Goal: Navigation & Orientation: Find specific page/section

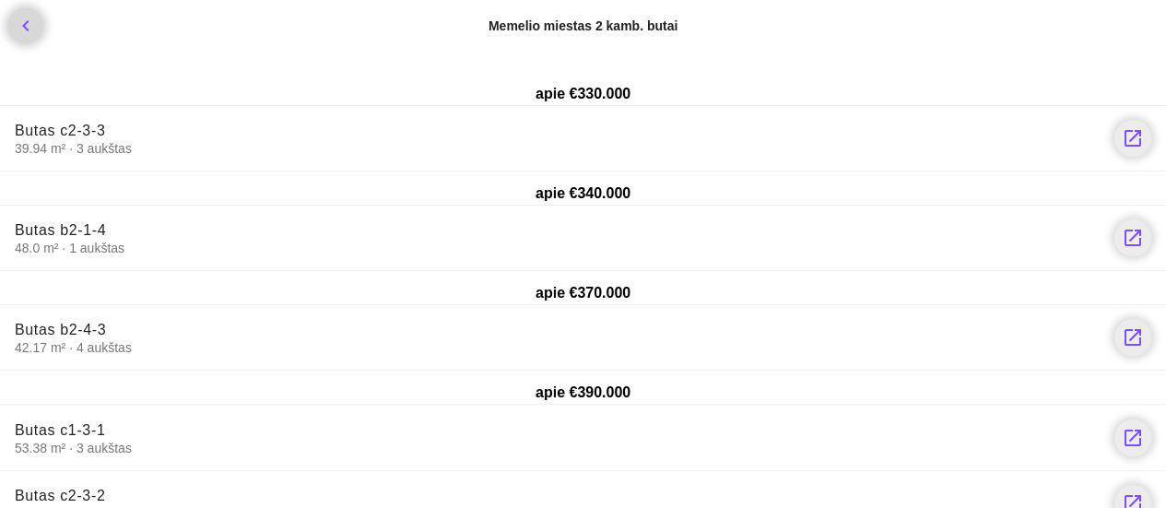
click at [28, 29] on icon "chevron_left" at bounding box center [26, 26] width 22 height 22
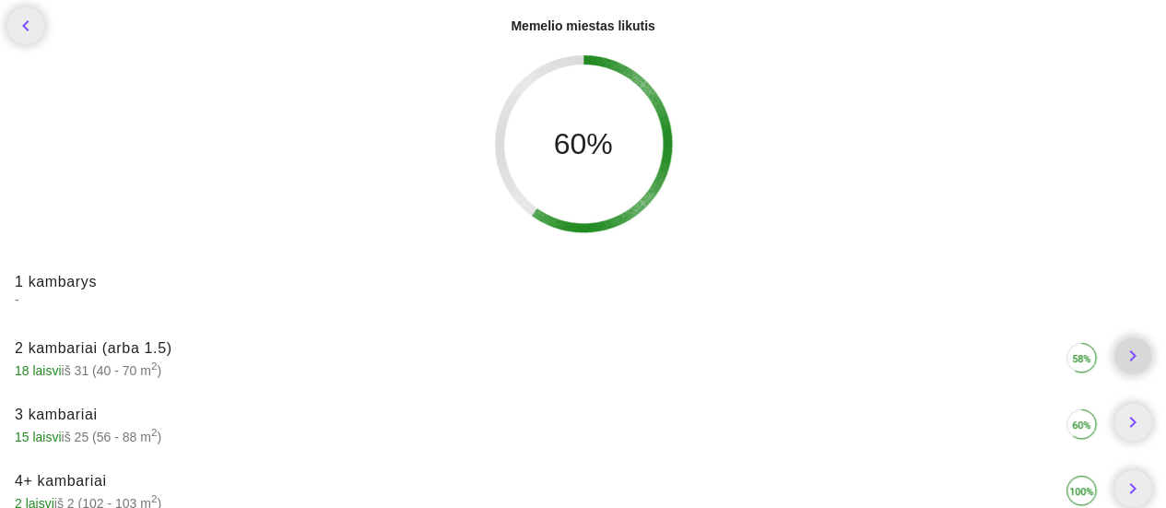
click at [1131, 348] on icon "chevron_right" at bounding box center [1133, 356] width 22 height 22
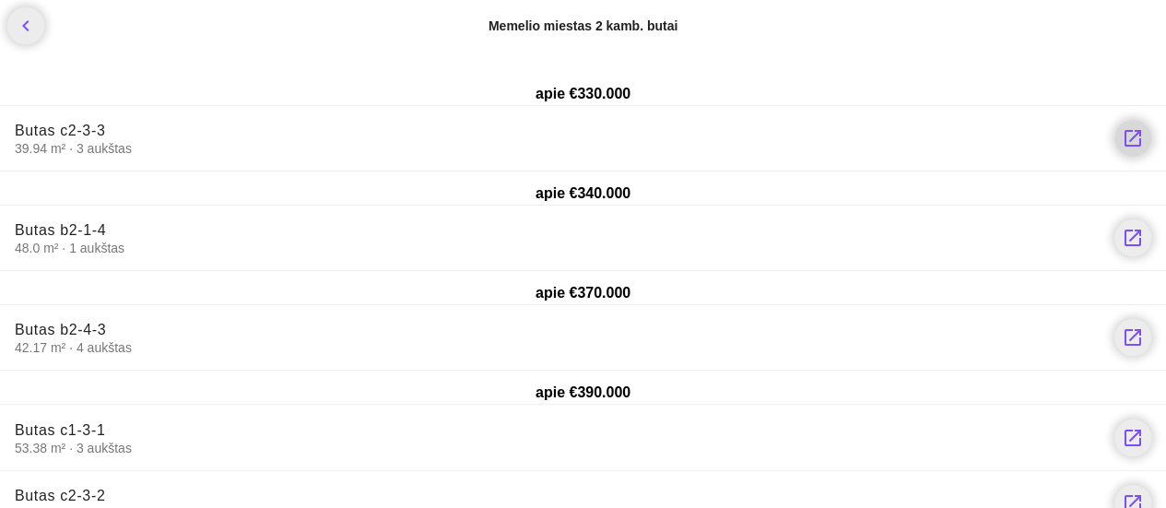
click at [1136, 136] on icon "launch" at bounding box center [1133, 138] width 22 height 22
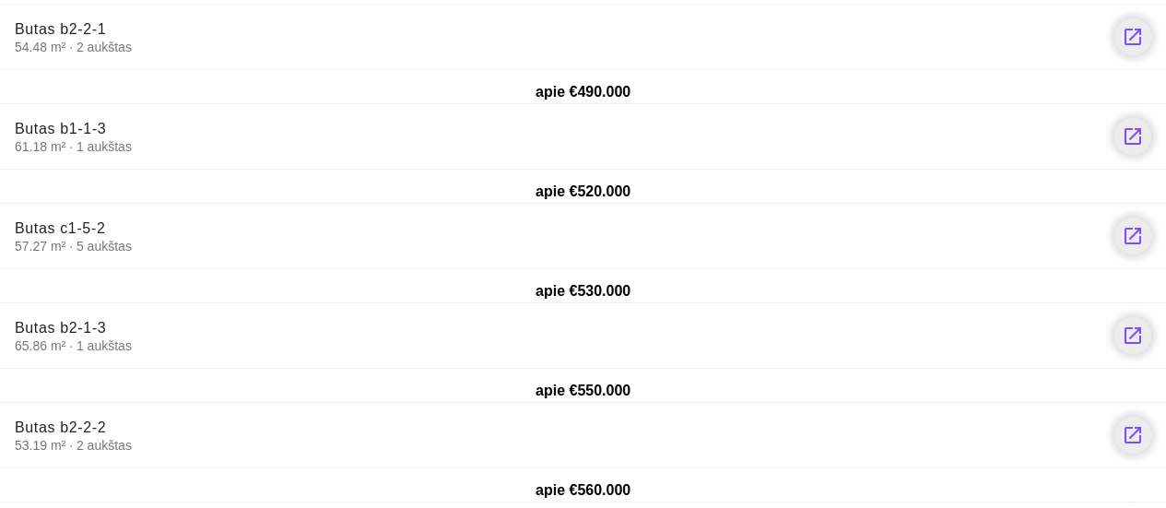
scroll to position [1473, 0]
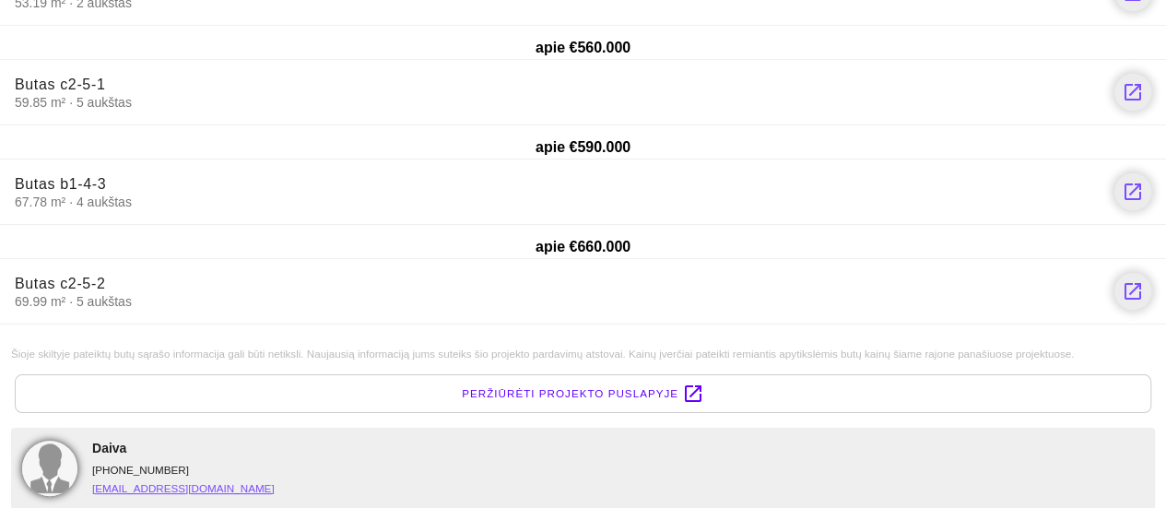
click at [556, 397] on span "Peržiūrėti projekto puslapyje" at bounding box center [570, 393] width 217 height 18
